Goal: Task Accomplishment & Management: Complete application form

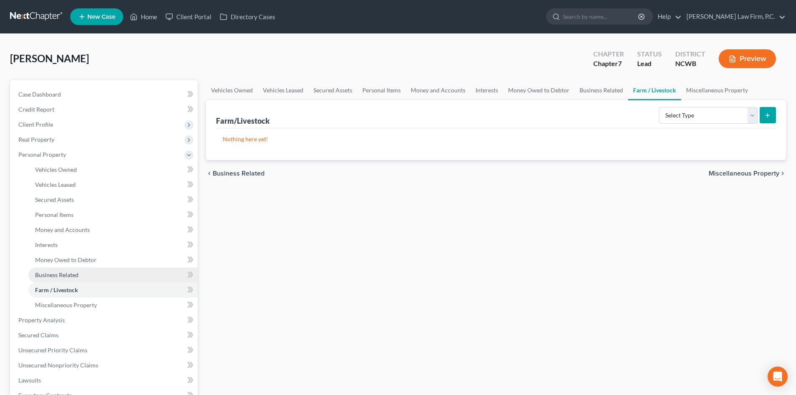
click at [85, 278] on link "Business Related" at bounding box center [112, 275] width 169 height 15
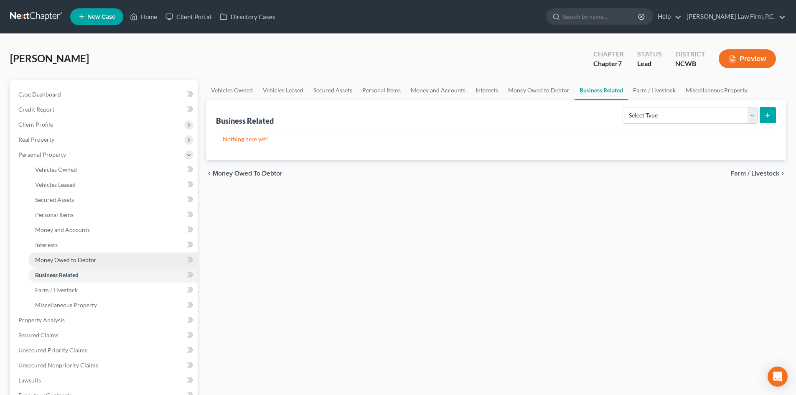
click at [80, 261] on span "Money Owed to Debtor" at bounding box center [65, 259] width 61 height 7
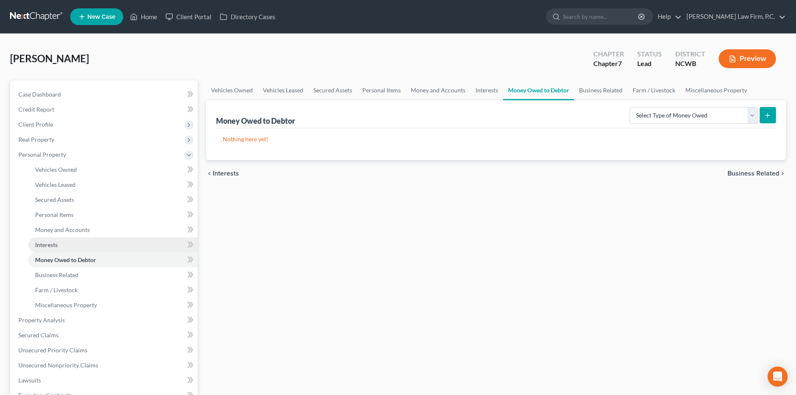
click at [84, 242] on link "Interests" at bounding box center [112, 244] width 169 height 15
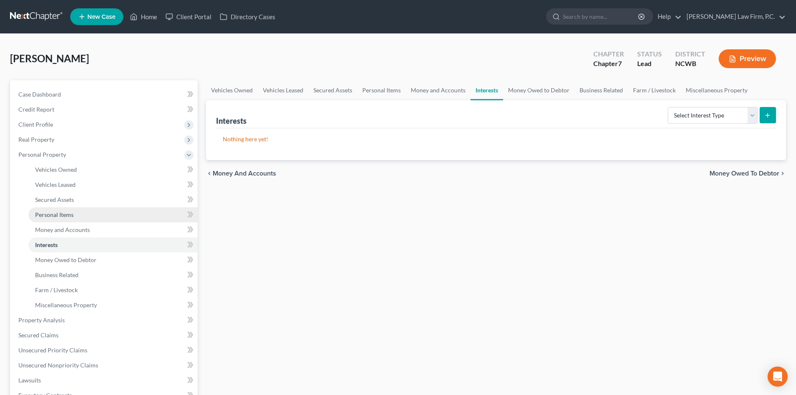
click at [86, 216] on link "Personal Items" at bounding box center [112, 214] width 169 height 15
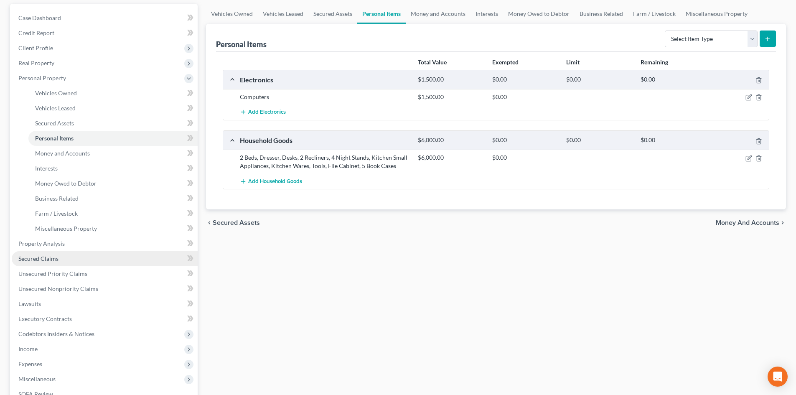
scroll to position [125, 0]
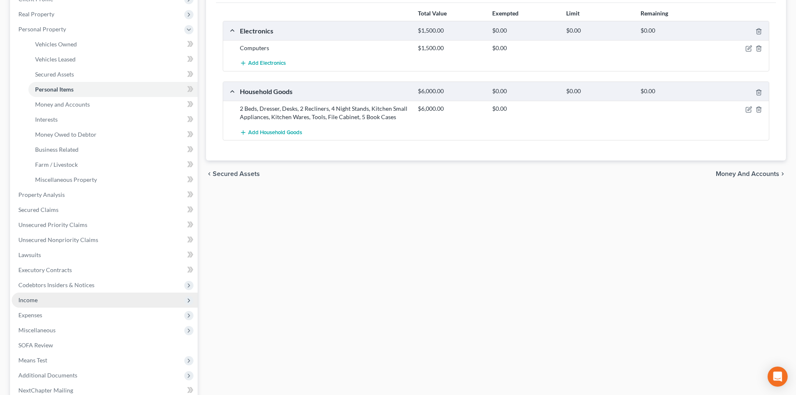
click at [64, 300] on span "Income" at bounding box center [105, 300] width 186 height 15
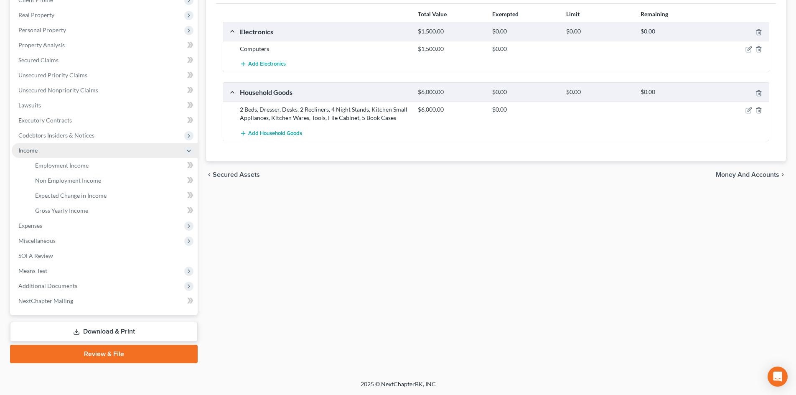
scroll to position [125, 0]
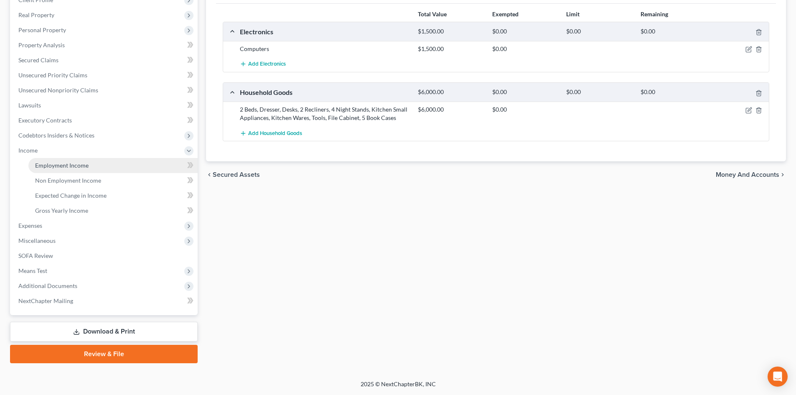
click at [82, 165] on span "Employment Income" at bounding box center [62, 165] width 54 height 7
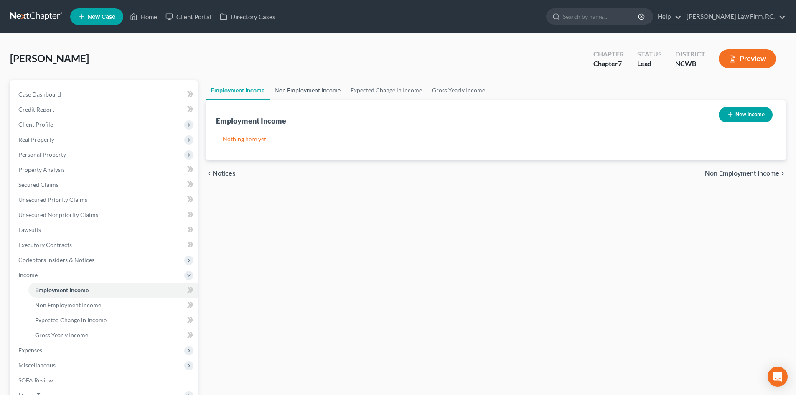
click at [311, 89] on link "Non Employment Income" at bounding box center [308, 90] width 76 height 20
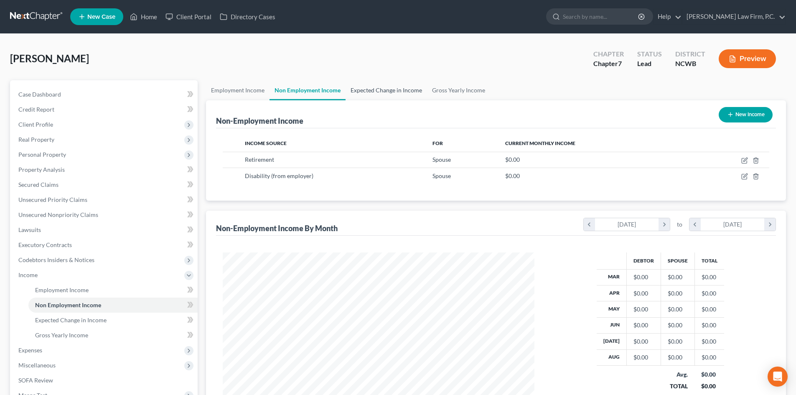
scroll to position [156, 329]
click at [388, 88] on link "Expected Change in Income" at bounding box center [387, 90] width 82 height 20
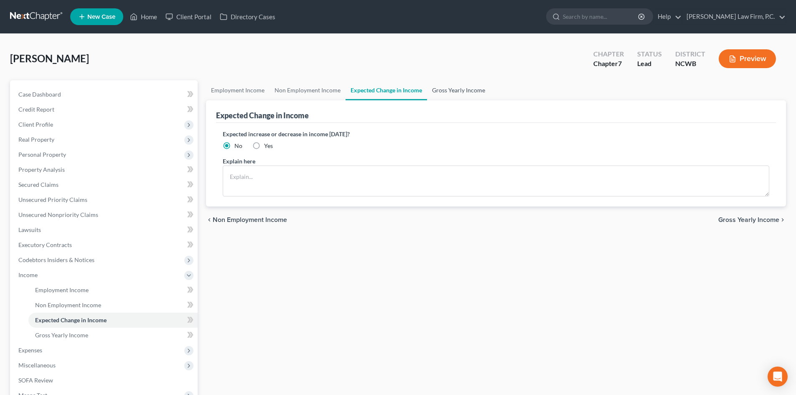
click at [452, 88] on link "Gross Yearly Income" at bounding box center [458, 90] width 63 height 20
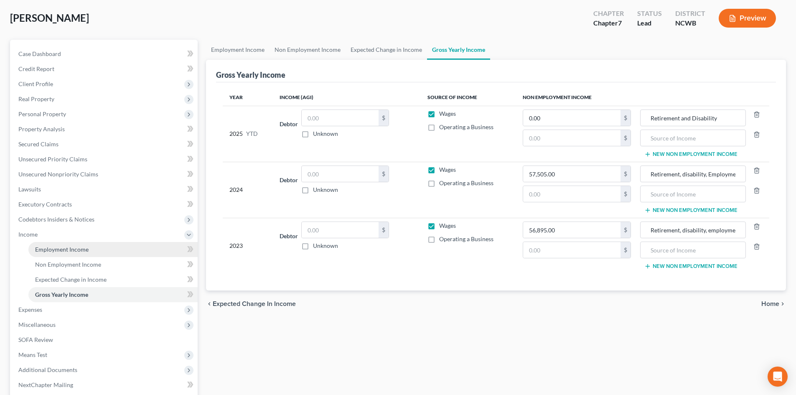
scroll to position [42, 0]
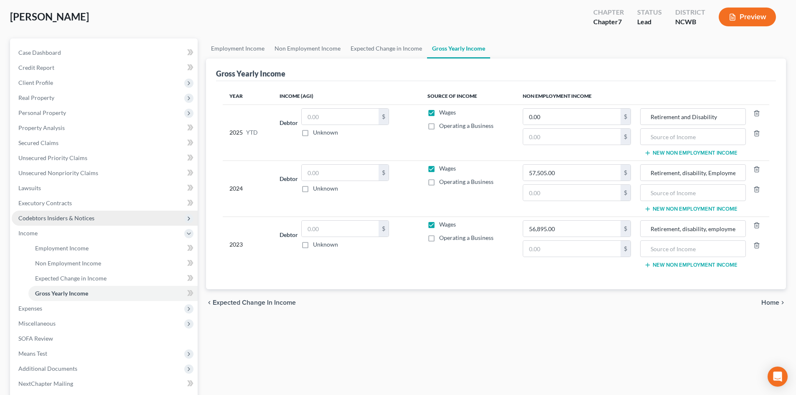
click at [50, 213] on span "Codebtors Insiders & Notices" at bounding box center [105, 218] width 186 height 15
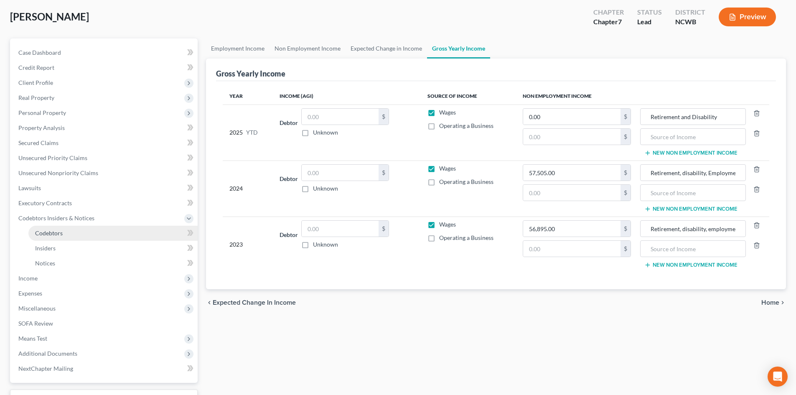
click at [46, 235] on span "Codebtors" at bounding box center [49, 233] width 28 height 7
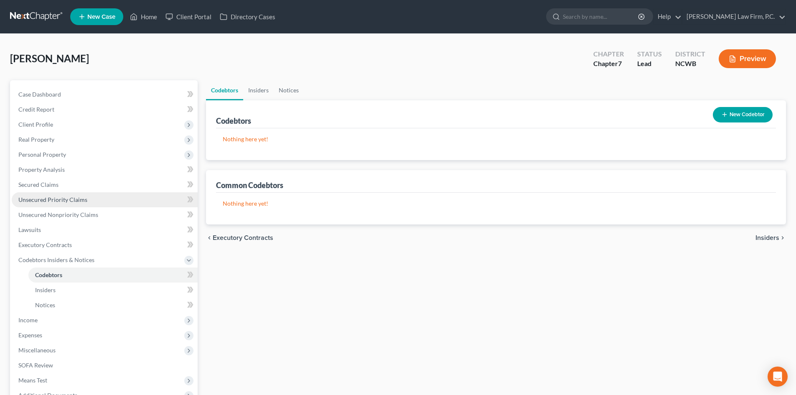
click at [37, 200] on span "Unsecured Priority Claims" at bounding box center [52, 199] width 69 height 7
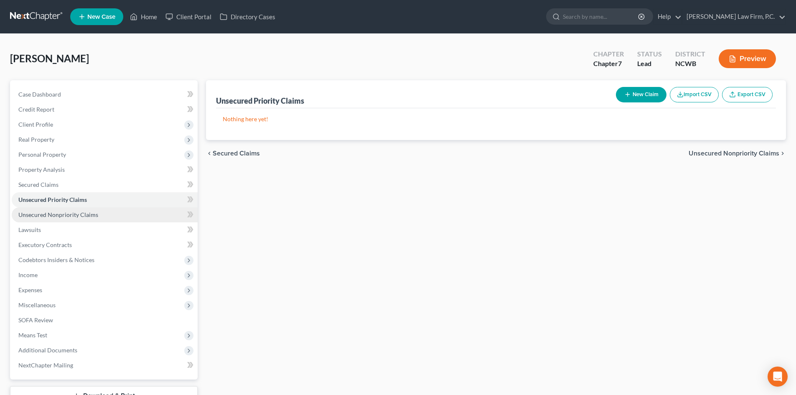
click at [40, 214] on span "Unsecured Nonpriority Claims" at bounding box center [58, 214] width 80 height 7
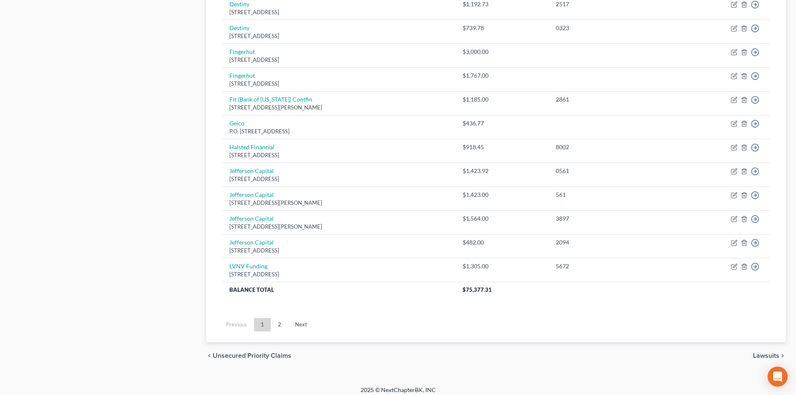
scroll to position [570, 0]
